Goal: Task Accomplishment & Management: Use online tool/utility

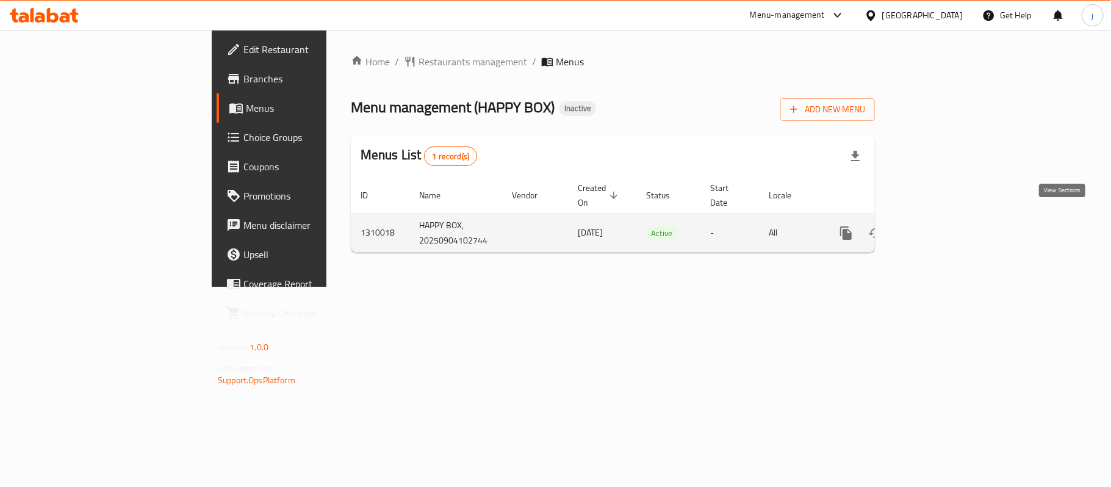
click at [939, 227] on icon "enhanced table" at bounding box center [933, 232] width 11 height 11
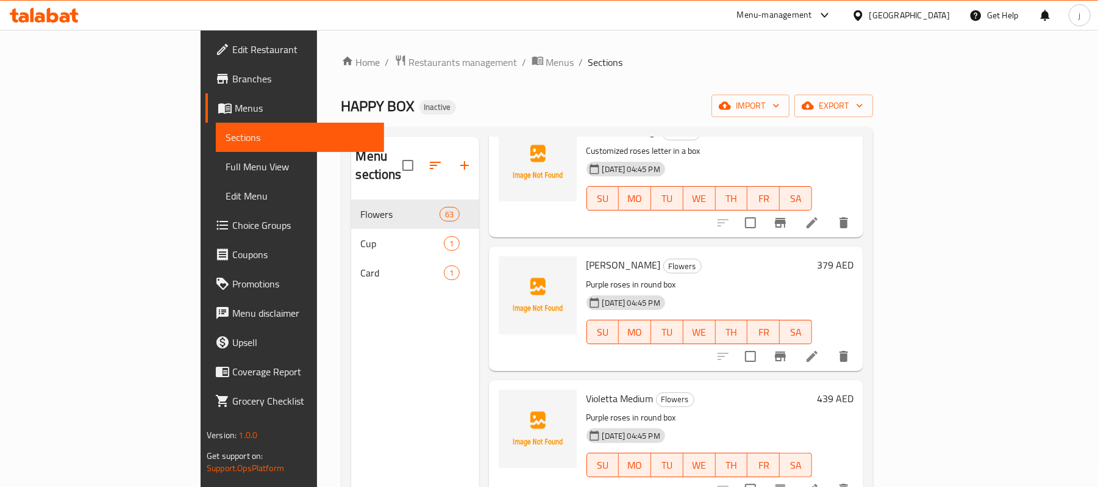
click at [226, 170] on span "Full Menu View" at bounding box center [300, 166] width 149 height 15
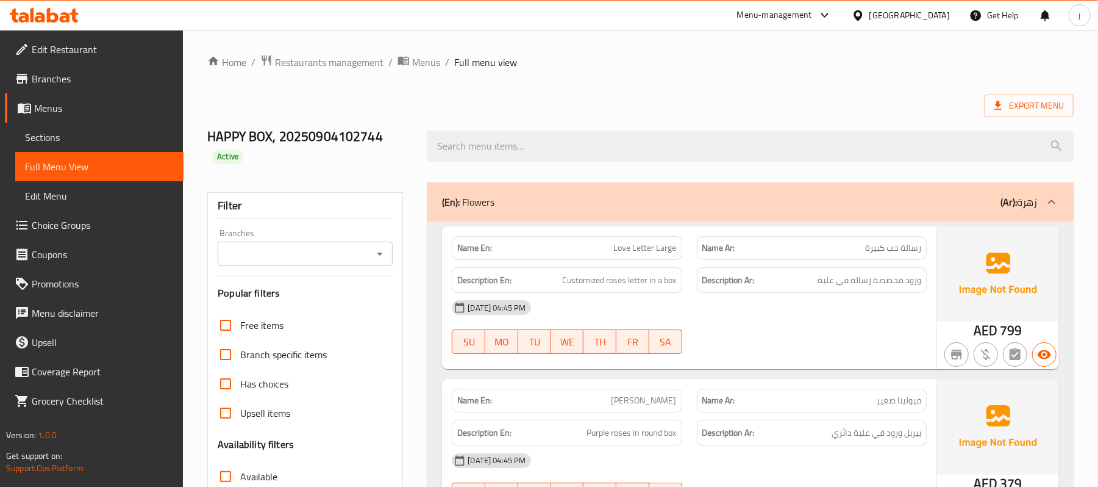
click at [81, 132] on span "Sections" at bounding box center [99, 137] width 149 height 15
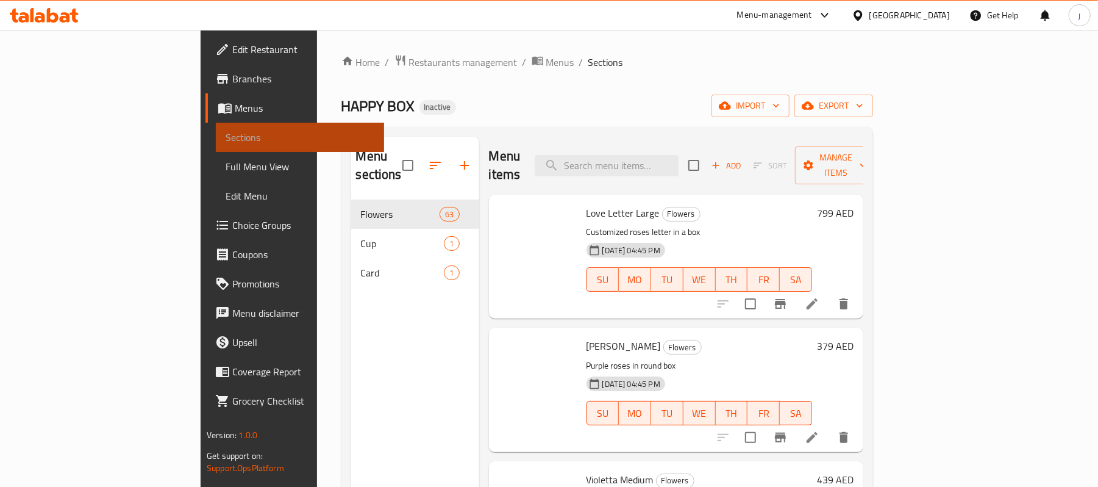
click at [226, 132] on span "Sections" at bounding box center [300, 137] width 149 height 15
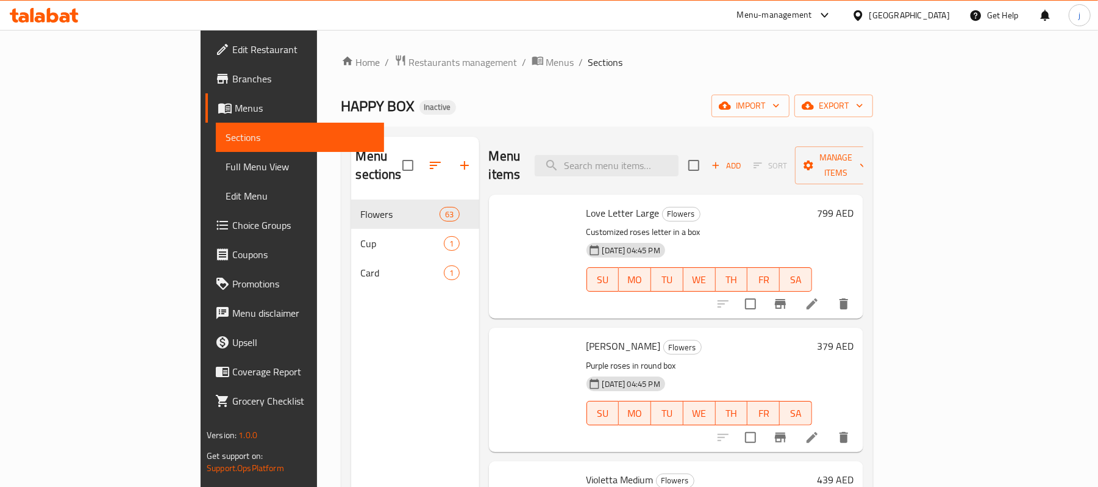
click at [226, 132] on span "Sections" at bounding box center [300, 137] width 149 height 15
click at [216, 128] on link "Sections" at bounding box center [300, 137] width 168 height 29
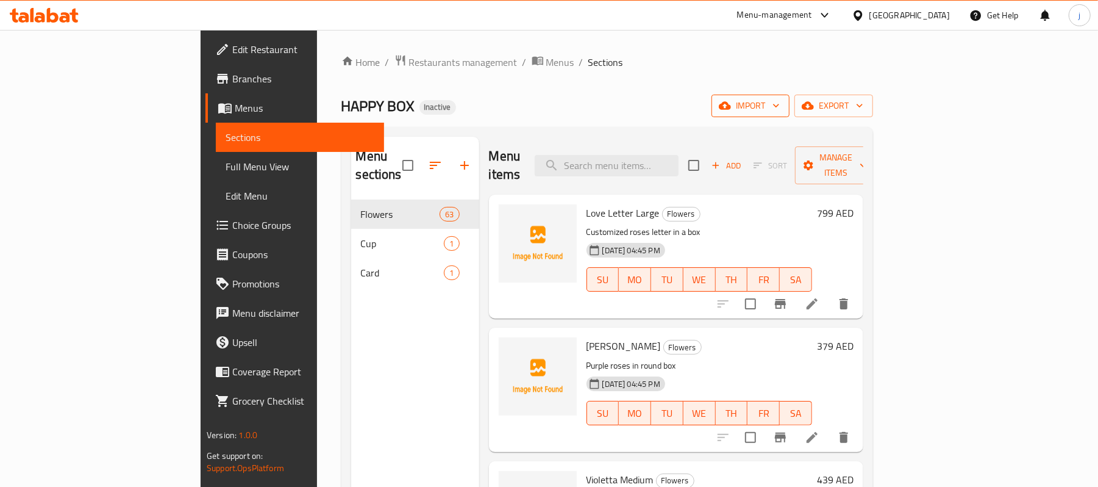
click at [780, 102] on span "import" at bounding box center [751, 105] width 59 height 15
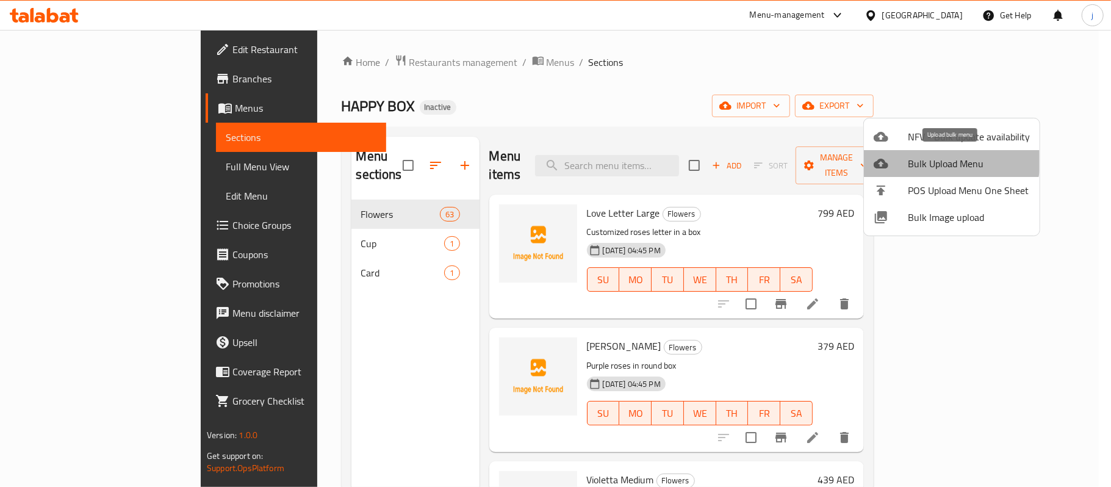
click at [948, 157] on span "Bulk Upload Menu" at bounding box center [969, 163] width 122 height 15
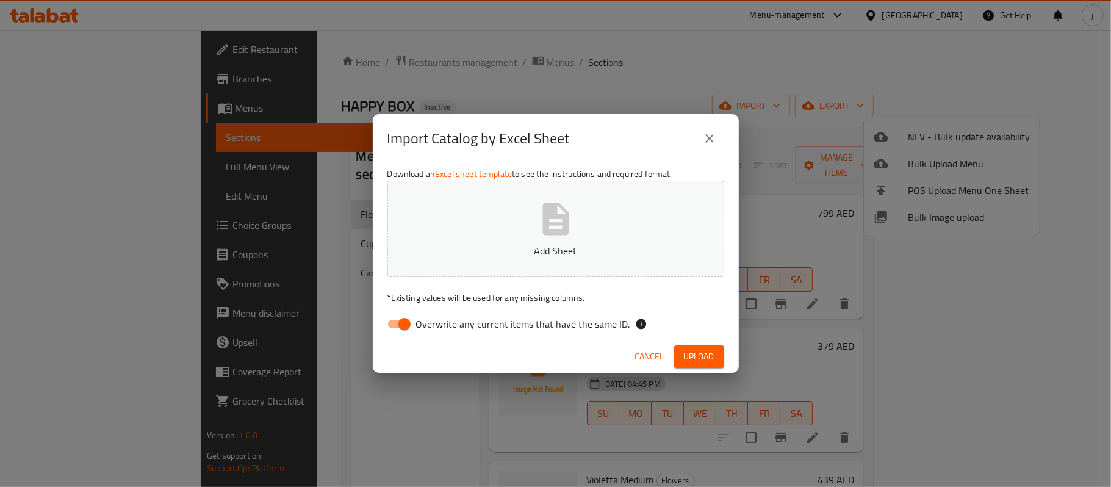
click at [396, 318] on input "Overwrite any current items that have the same ID." at bounding box center [405, 323] width 70 height 23
checkbox input "false"
click at [699, 354] on span "Upload" at bounding box center [699, 356] width 30 height 15
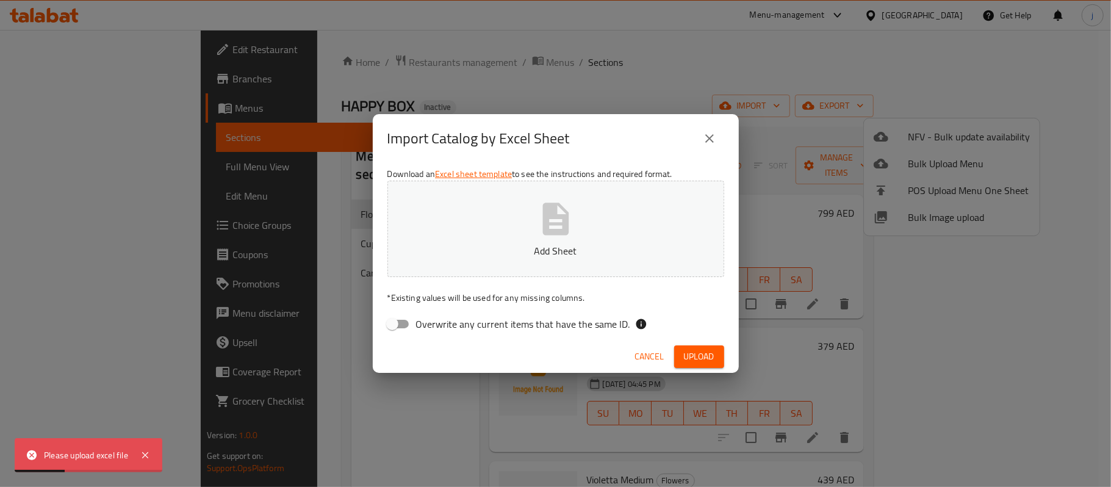
click at [548, 247] on p "Add Sheet" at bounding box center [555, 250] width 299 height 15
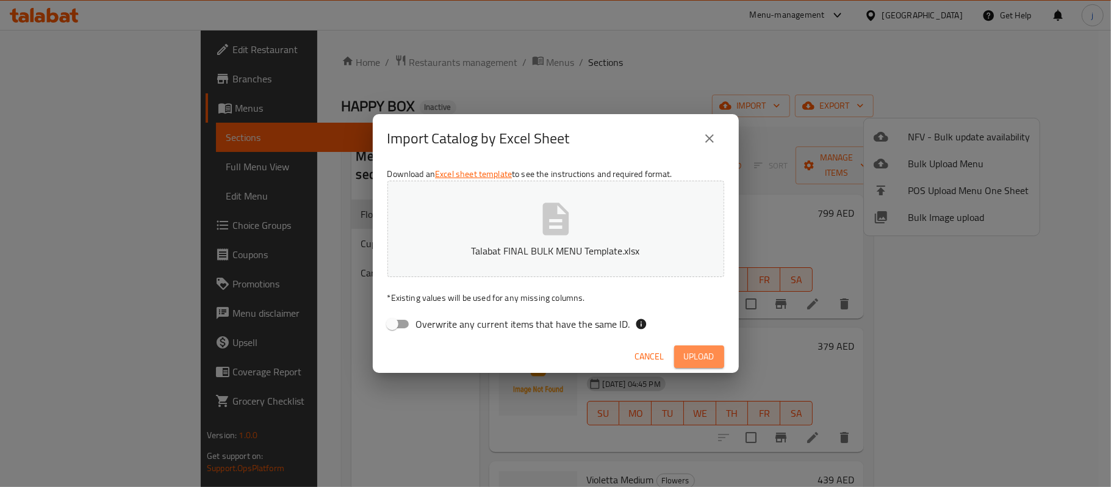
click at [684, 353] on span "Upload" at bounding box center [699, 356] width 30 height 15
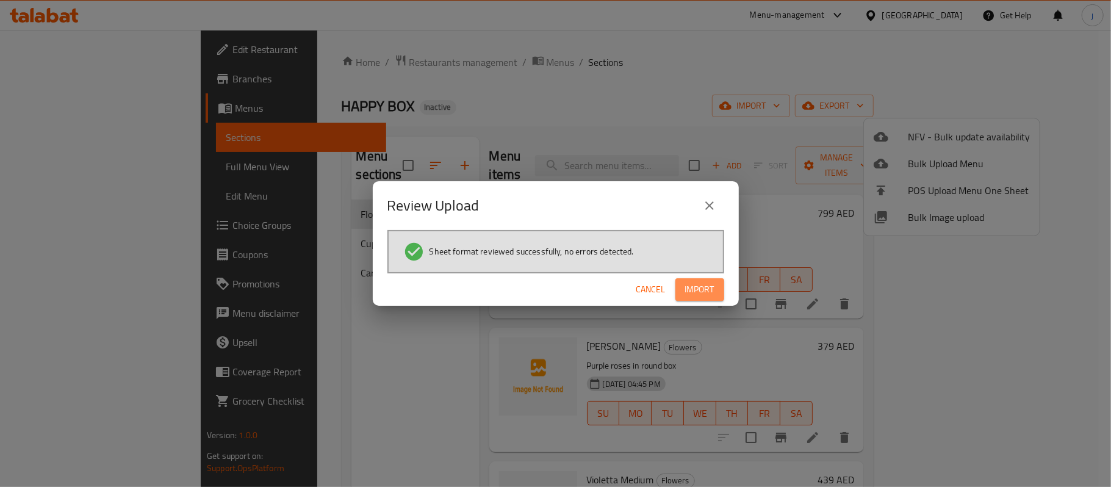
click at [698, 284] on span "Import" at bounding box center [699, 289] width 29 height 15
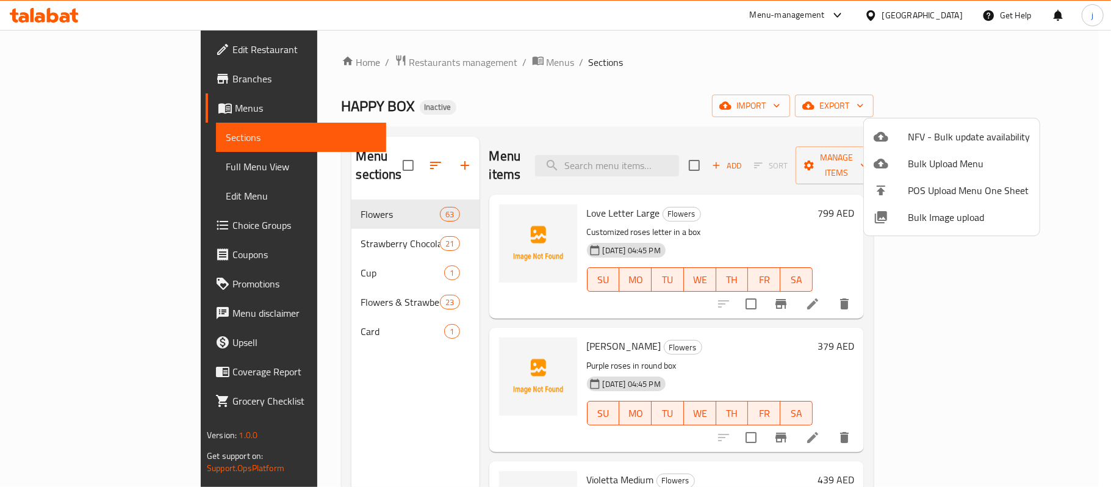
click at [676, 91] on div at bounding box center [555, 243] width 1111 height 487
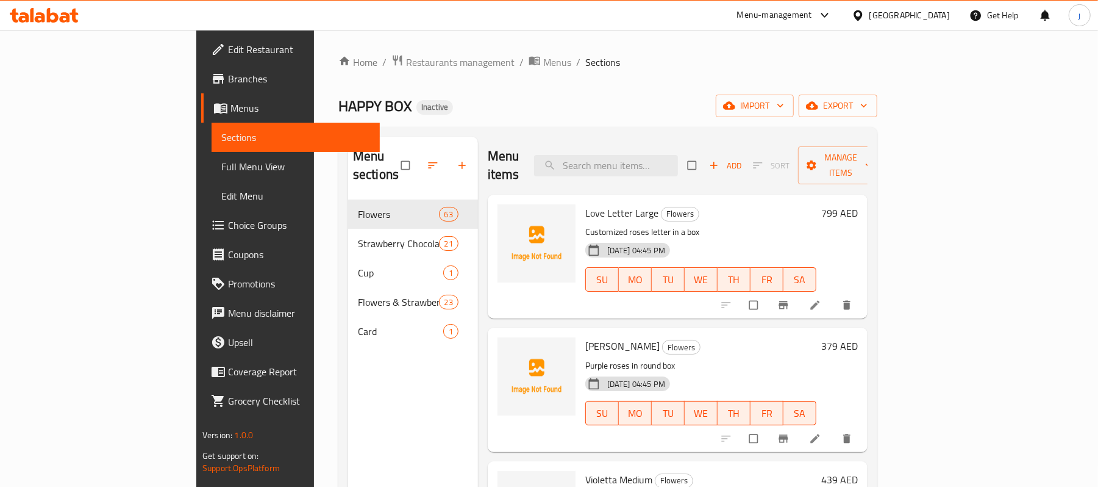
click at [221, 169] on span "Full Menu View" at bounding box center [295, 166] width 149 height 15
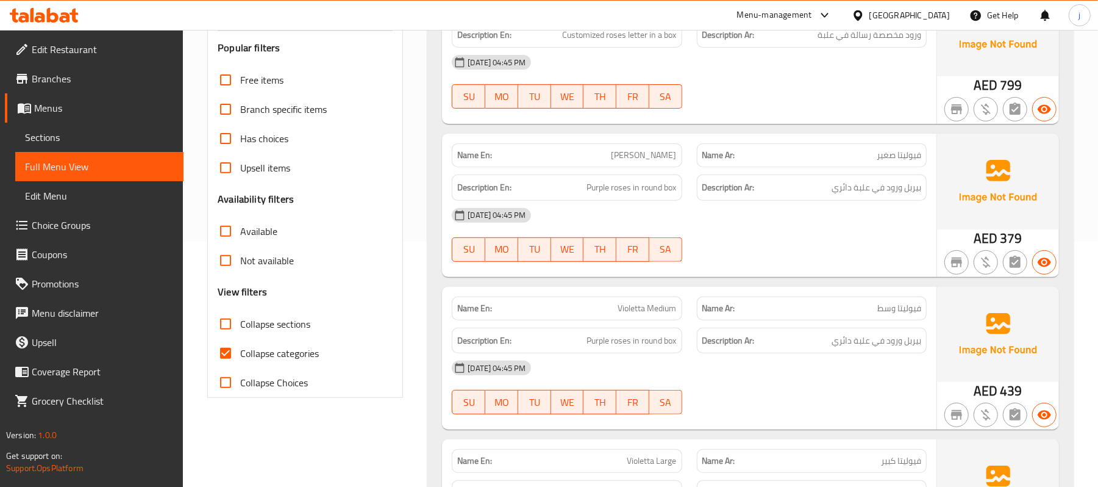
scroll to position [244, 0]
click at [228, 325] on input "Collapse sections" at bounding box center [225, 324] width 29 height 29
checkbox input "true"
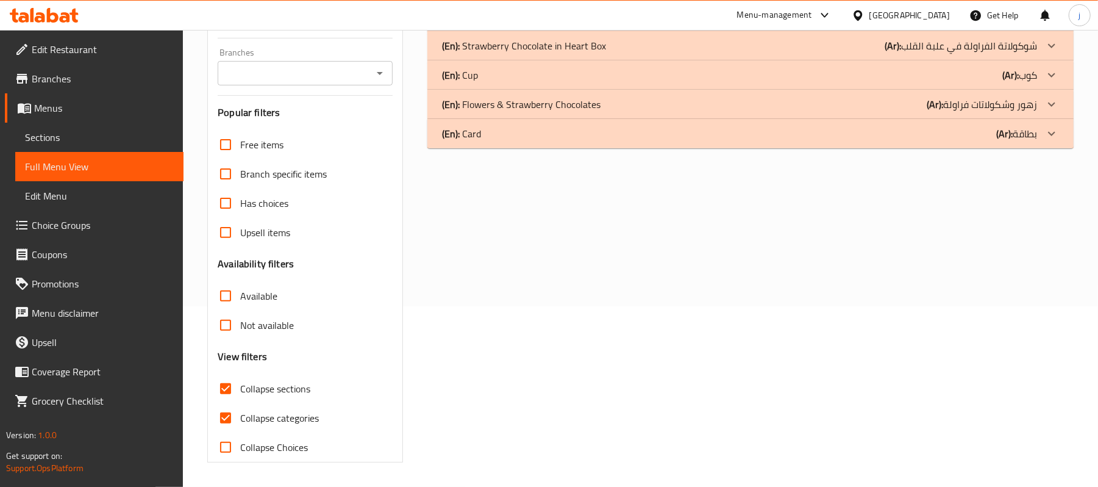
scroll to position [181, 0]
click at [218, 417] on input "Collapse categories" at bounding box center [225, 417] width 29 height 29
checkbox input "false"
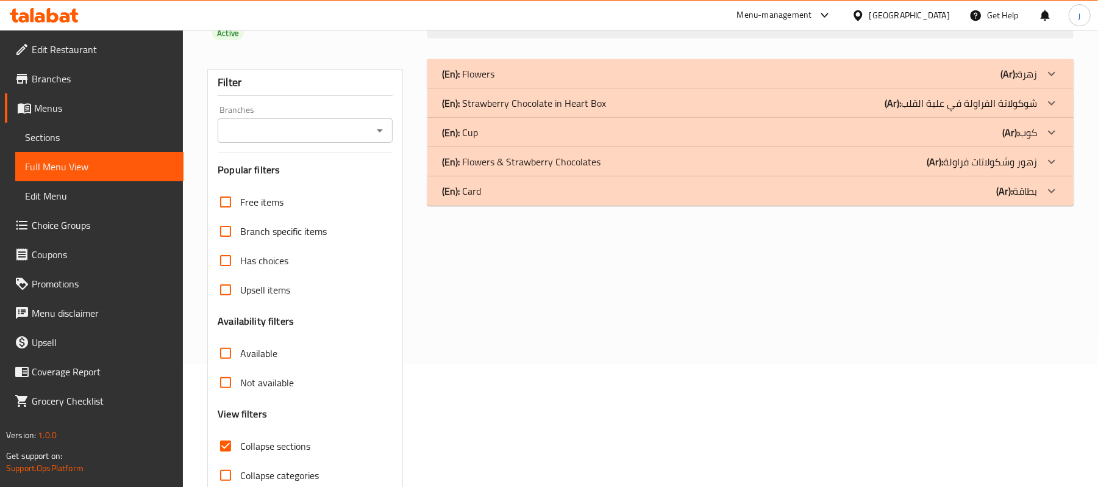
scroll to position [100, 0]
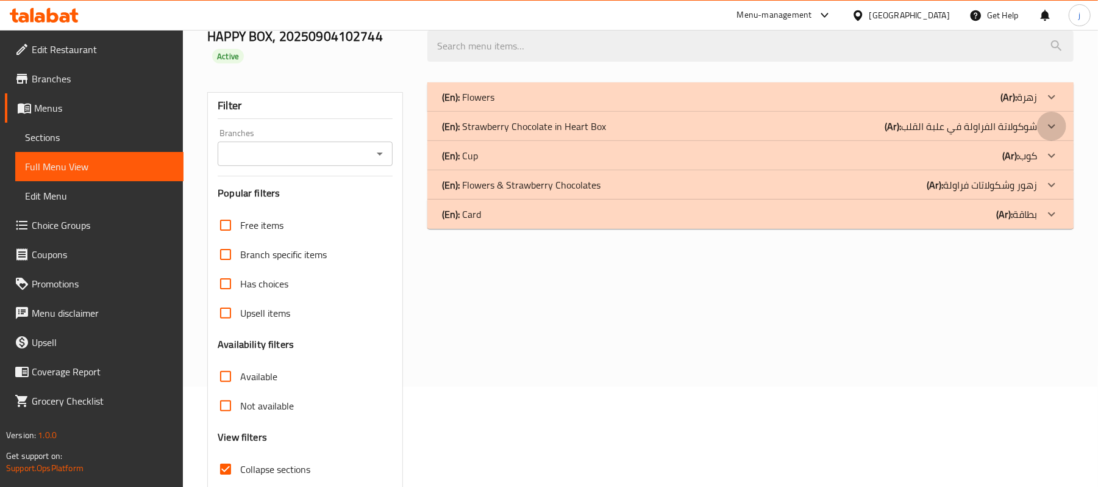
click at [1050, 123] on icon at bounding box center [1052, 126] width 15 height 15
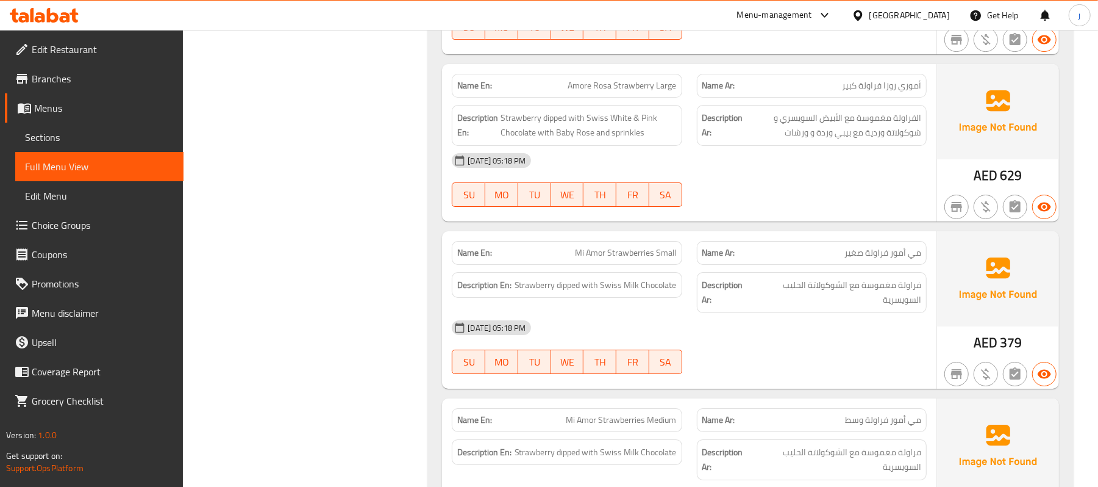
scroll to position [3442, 0]
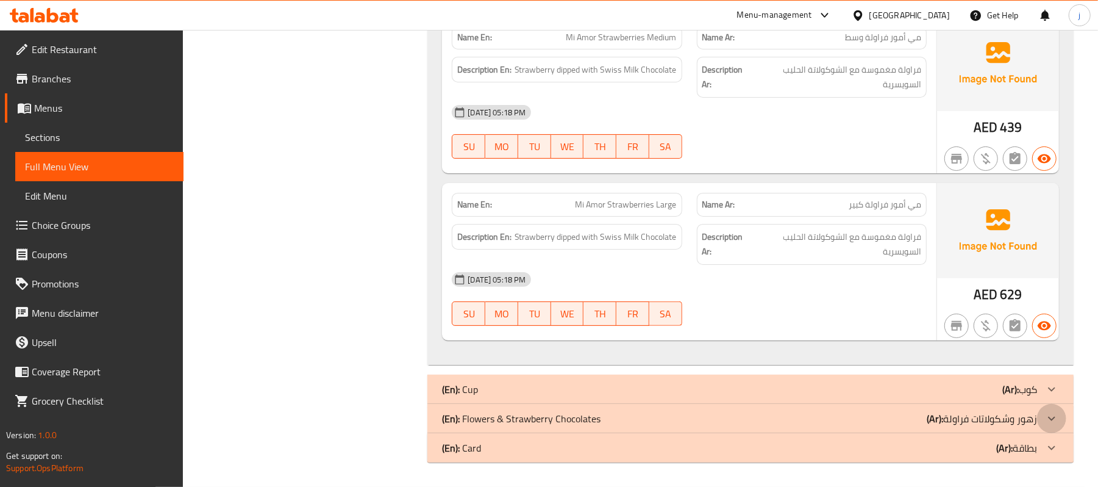
click at [1050, 416] on icon at bounding box center [1052, 418] width 15 height 15
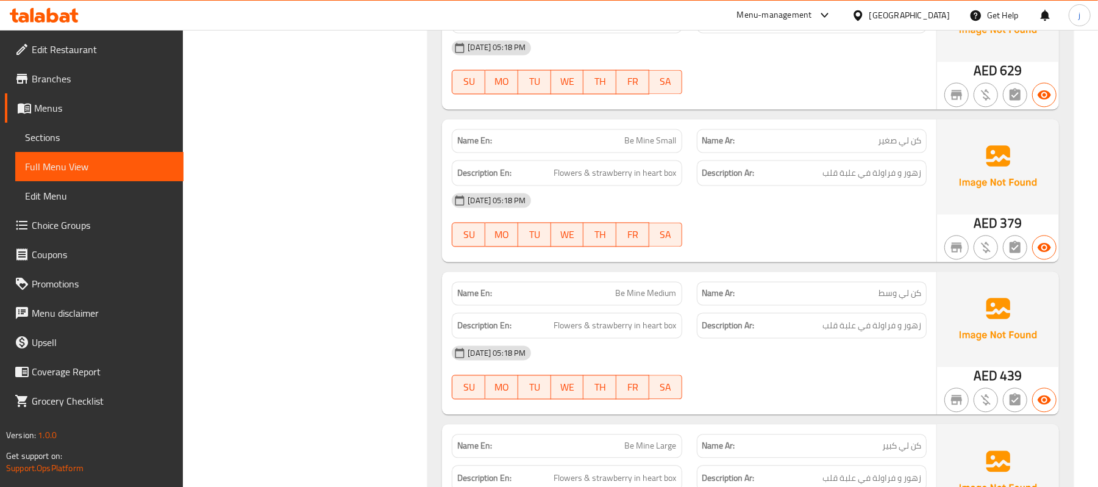
scroll to position [7010, 0]
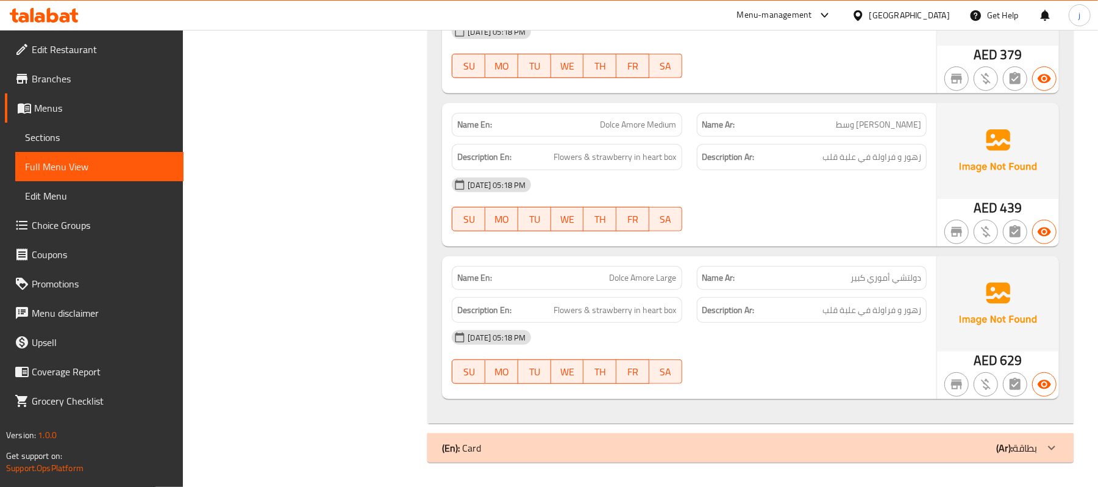
click at [797, 393] on div "Name En: Dolce Amore Large Name Ar: دولتشي أموري كبير Description En: Flowers &…" at bounding box center [689, 327] width 495 height 143
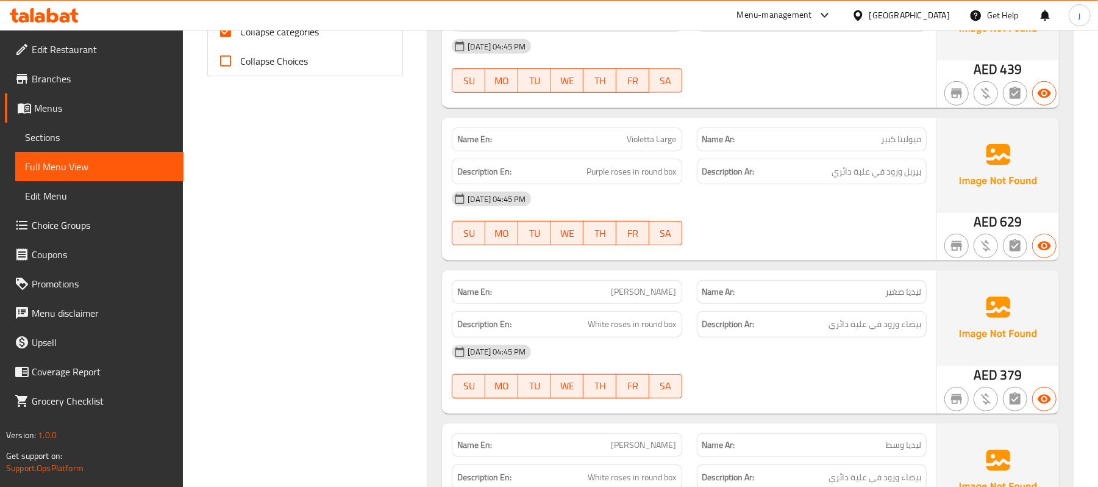
scroll to position [406, 0]
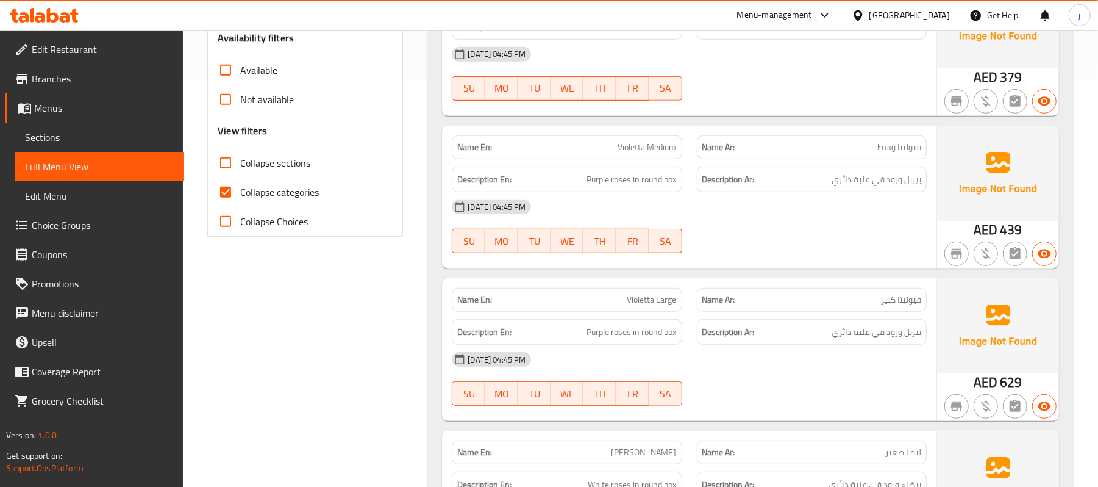
click at [224, 169] on input "Collapse sections" at bounding box center [225, 162] width 29 height 29
checkbox input "true"
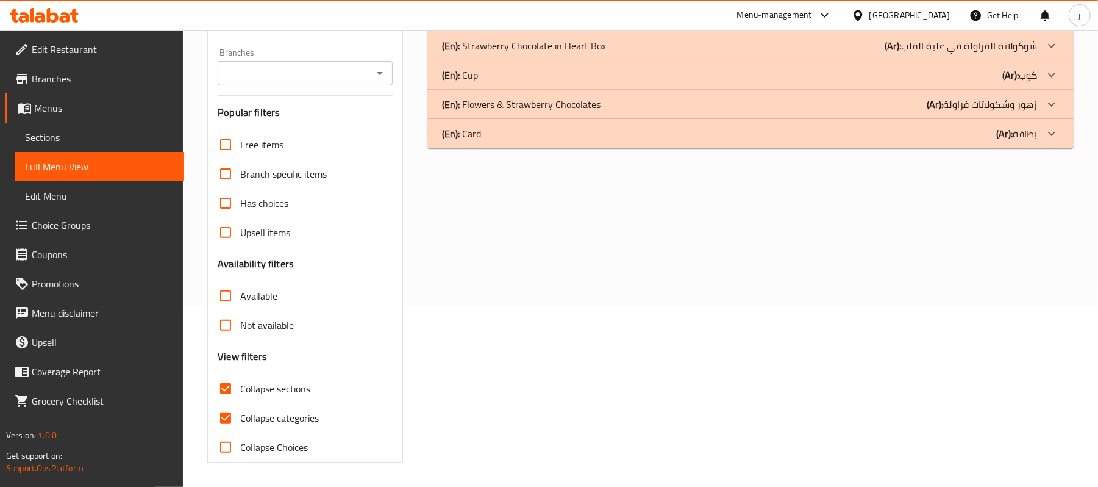
click at [222, 403] on input "Collapse categories" at bounding box center [225, 417] width 29 height 29
checkbox input "false"
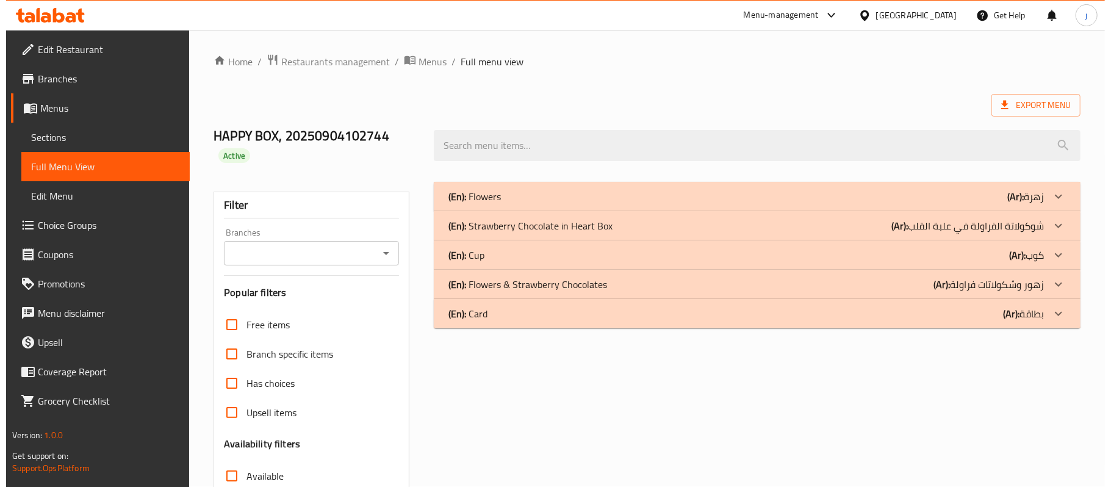
scroll to position [0, 0]
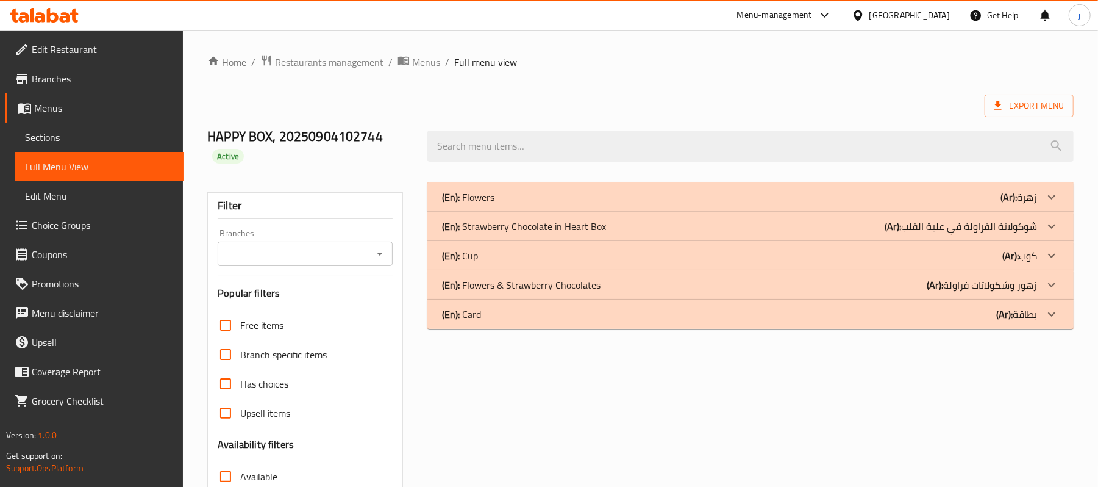
click at [1045, 284] on icon at bounding box center [1052, 285] width 15 height 15
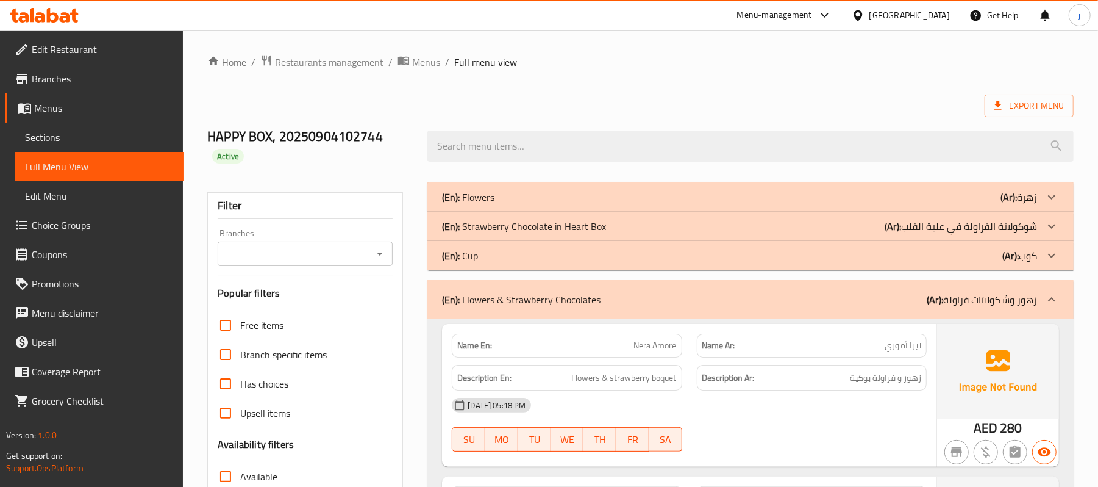
click at [1050, 229] on icon at bounding box center [1052, 226] width 15 height 15
